Goal: Transaction & Acquisition: Purchase product/service

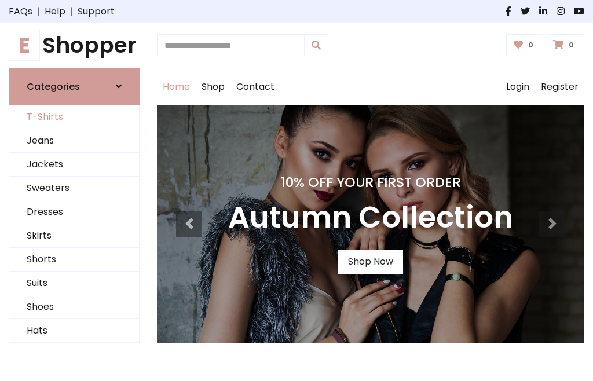
click at [74, 117] on link "T-Shirts" at bounding box center [74, 117] width 130 height 24
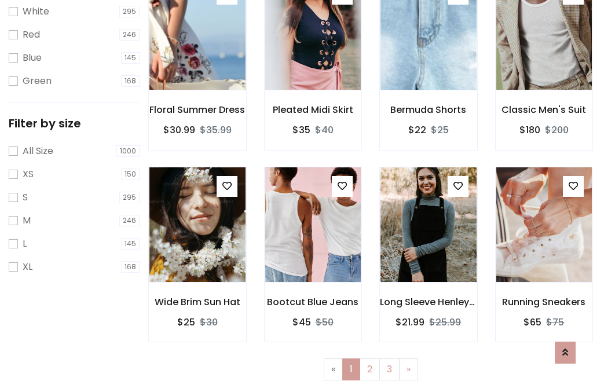
scroll to position [21, 0]
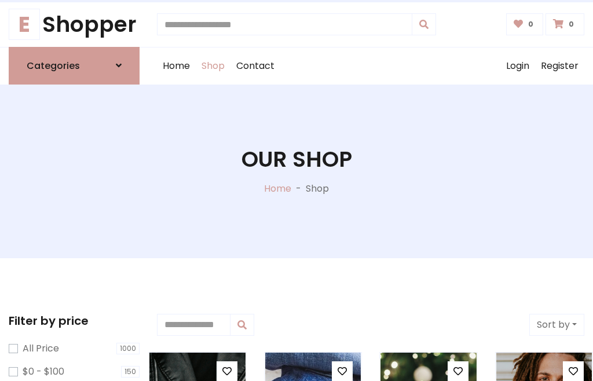
click at [296, 171] on h1 "Our Shop" at bounding box center [296, 159] width 111 height 26
click at [371, 65] on div "Home Shop Contact Log out Login Register" at bounding box center [370, 65] width 427 height 37
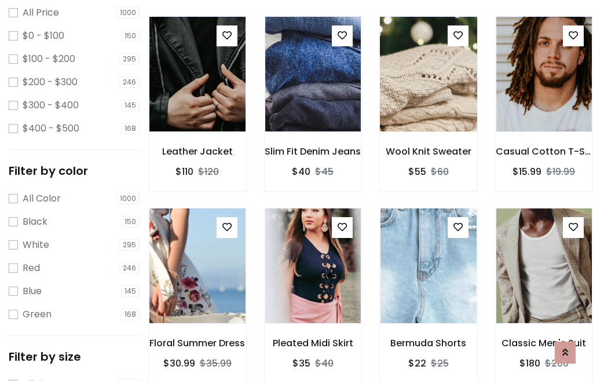
click at [428, 95] on img at bounding box center [428, 74] width 115 height 278
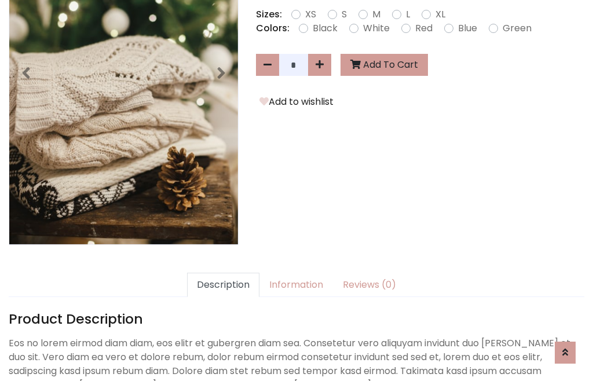
scroll to position [283, 0]
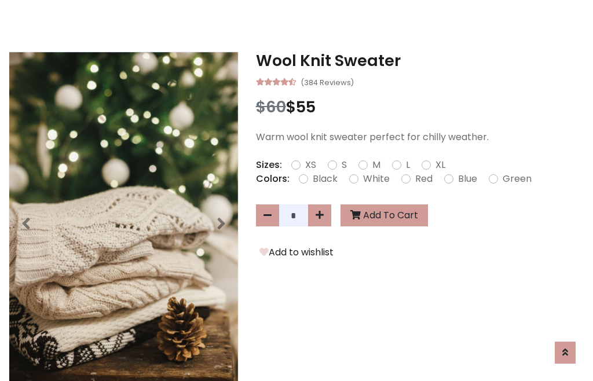
click at [420, 60] on h3 "Wool Knit Sweater" at bounding box center [420, 61] width 328 height 19
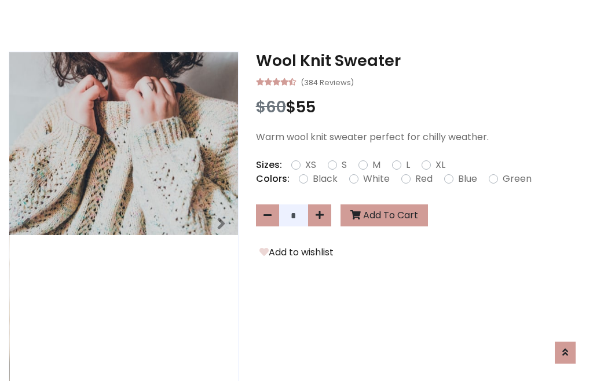
click at [420, 60] on h3 "Wool Knit Sweater" at bounding box center [420, 61] width 328 height 19
